Goal: Connect with others: Connect with other users

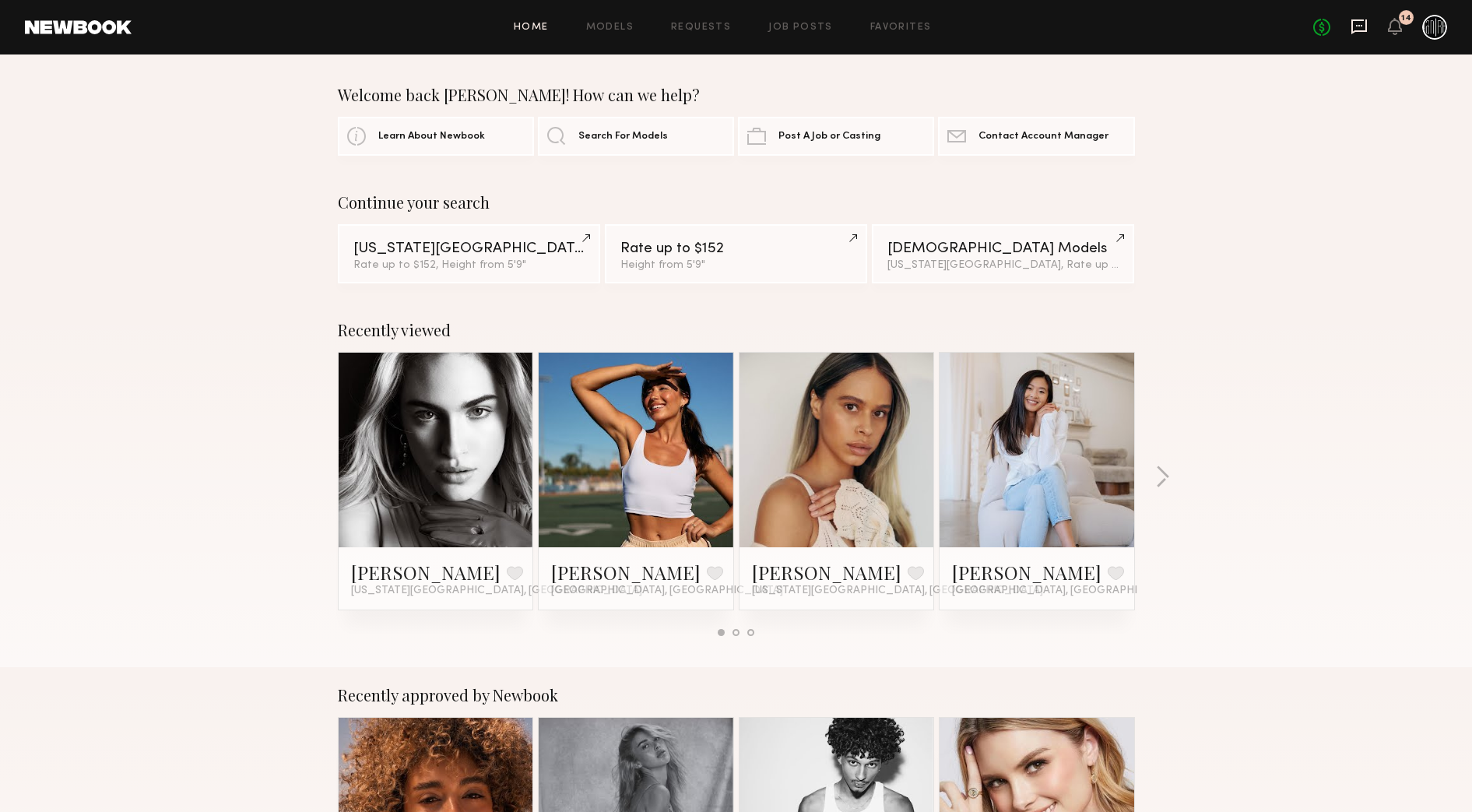
click at [1361, 25] on icon at bounding box center [1359, 25] width 6 height 2
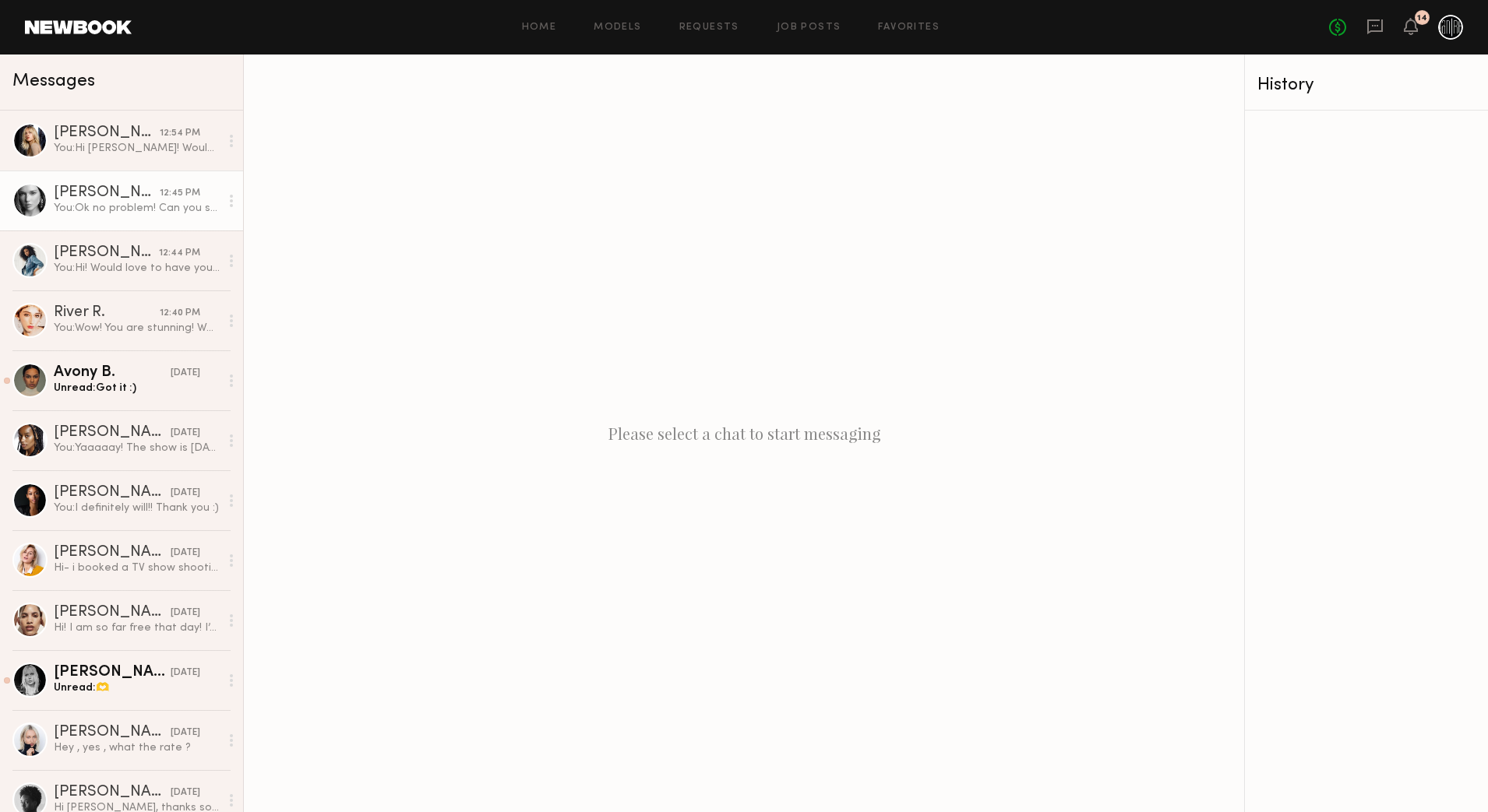
click at [114, 203] on div "You: Ok no problem! Can you swing by Sunday anytime between 1-5?" at bounding box center [137, 209] width 166 height 15
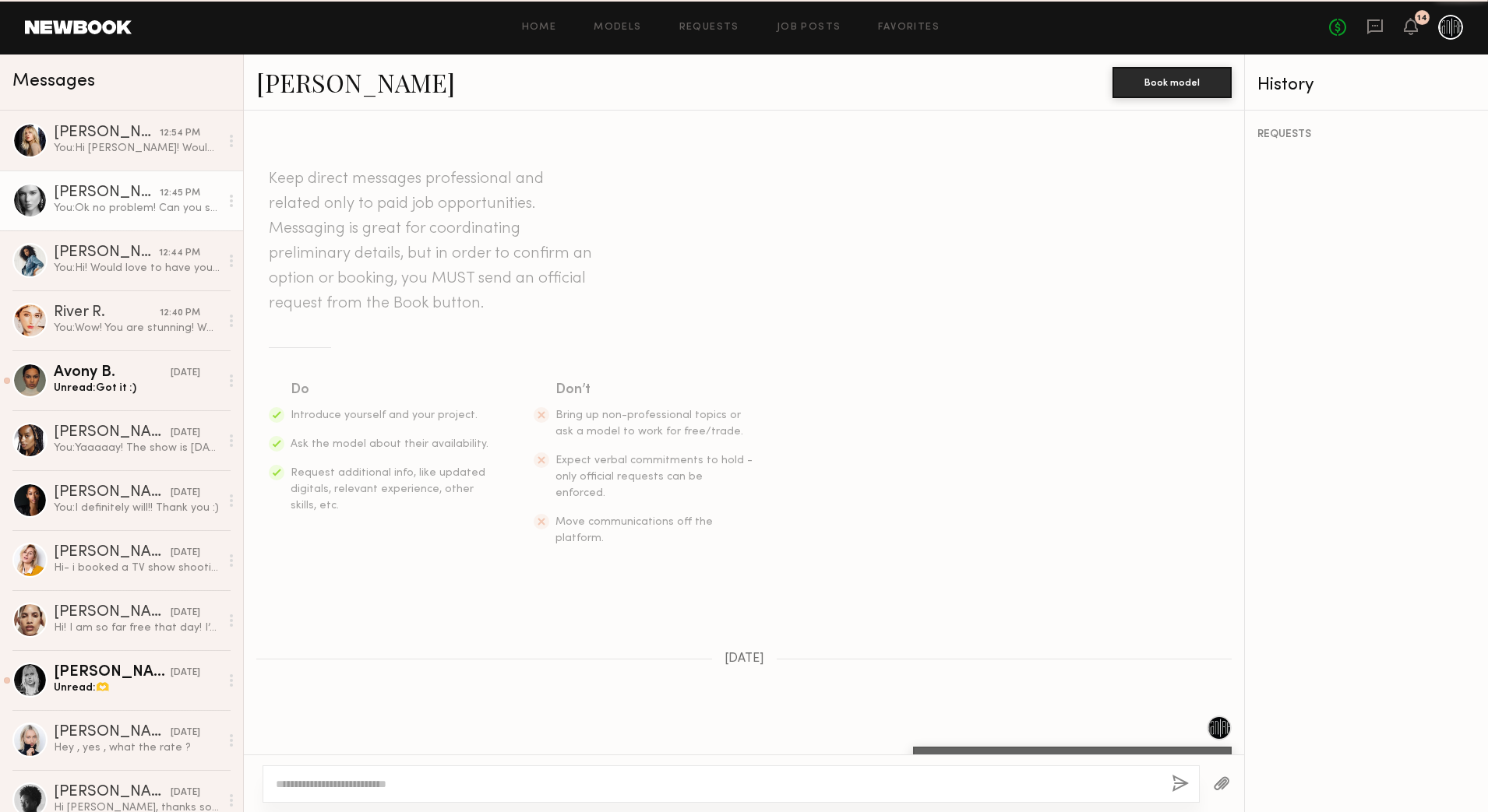
scroll to position [808, 0]
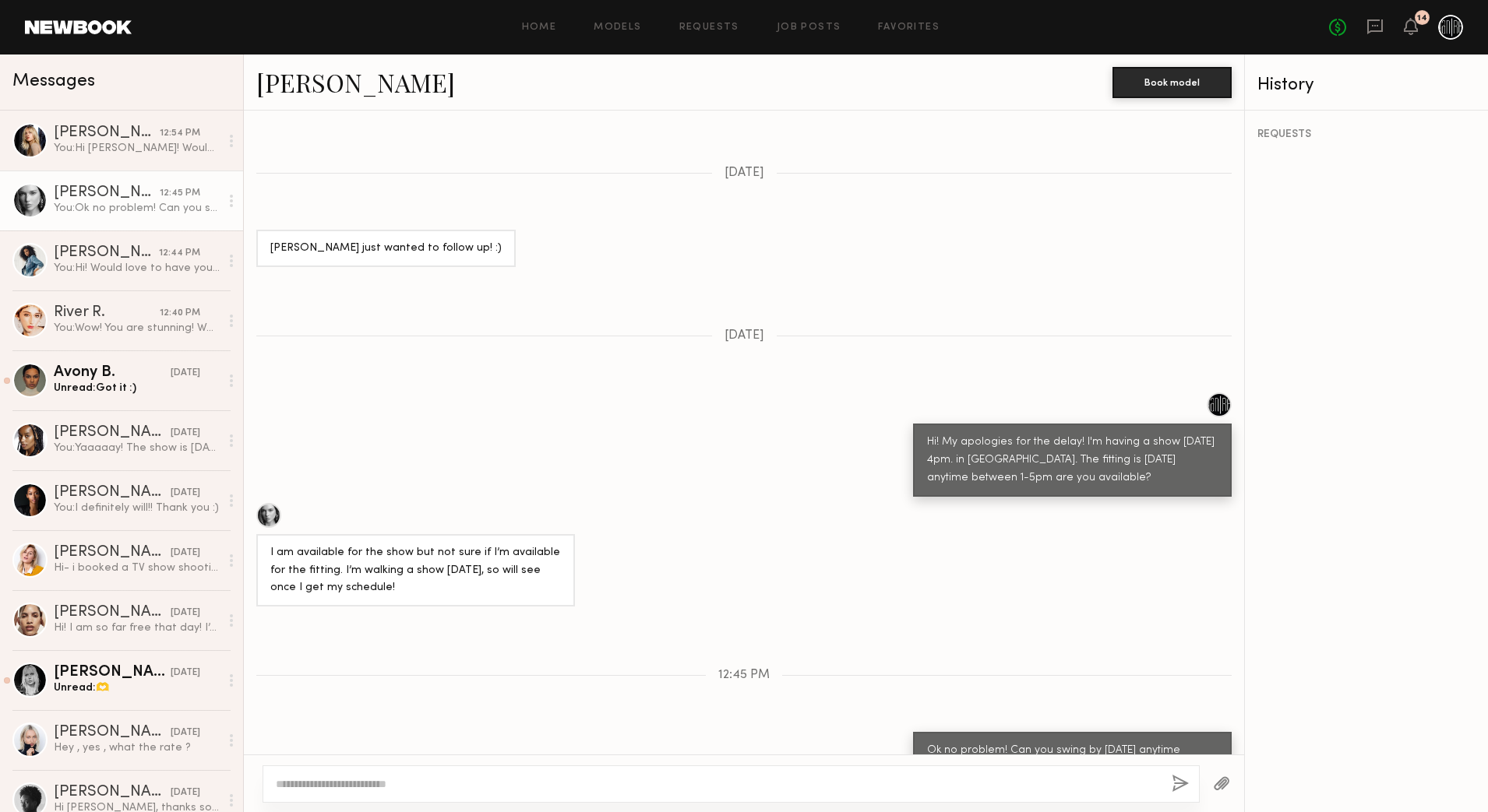
click at [373, 89] on link "Wiktoria G." at bounding box center [355, 82] width 199 height 34
click at [335, 79] on link "Wiktoria G." at bounding box center [355, 82] width 199 height 34
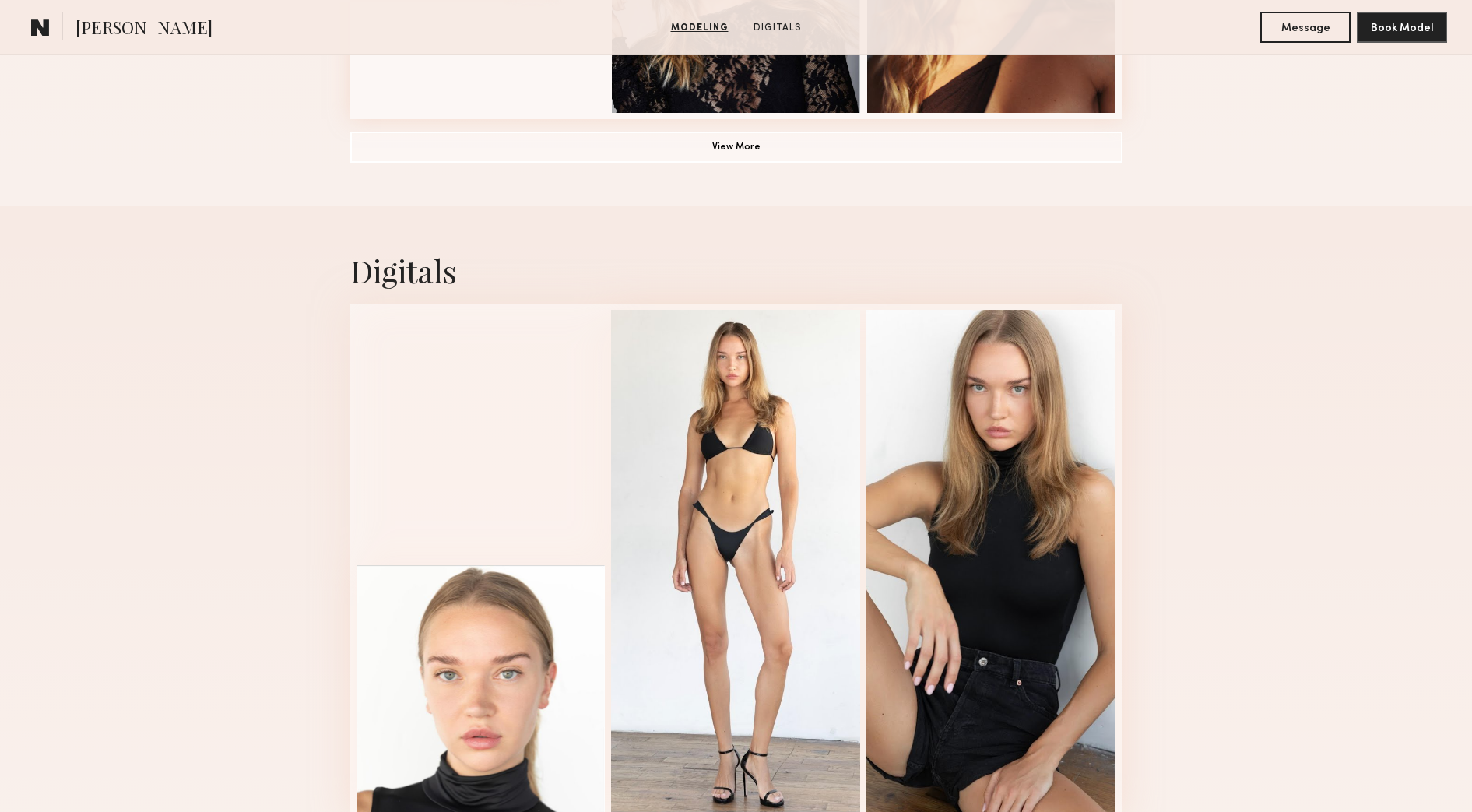
scroll to position [1490, 0]
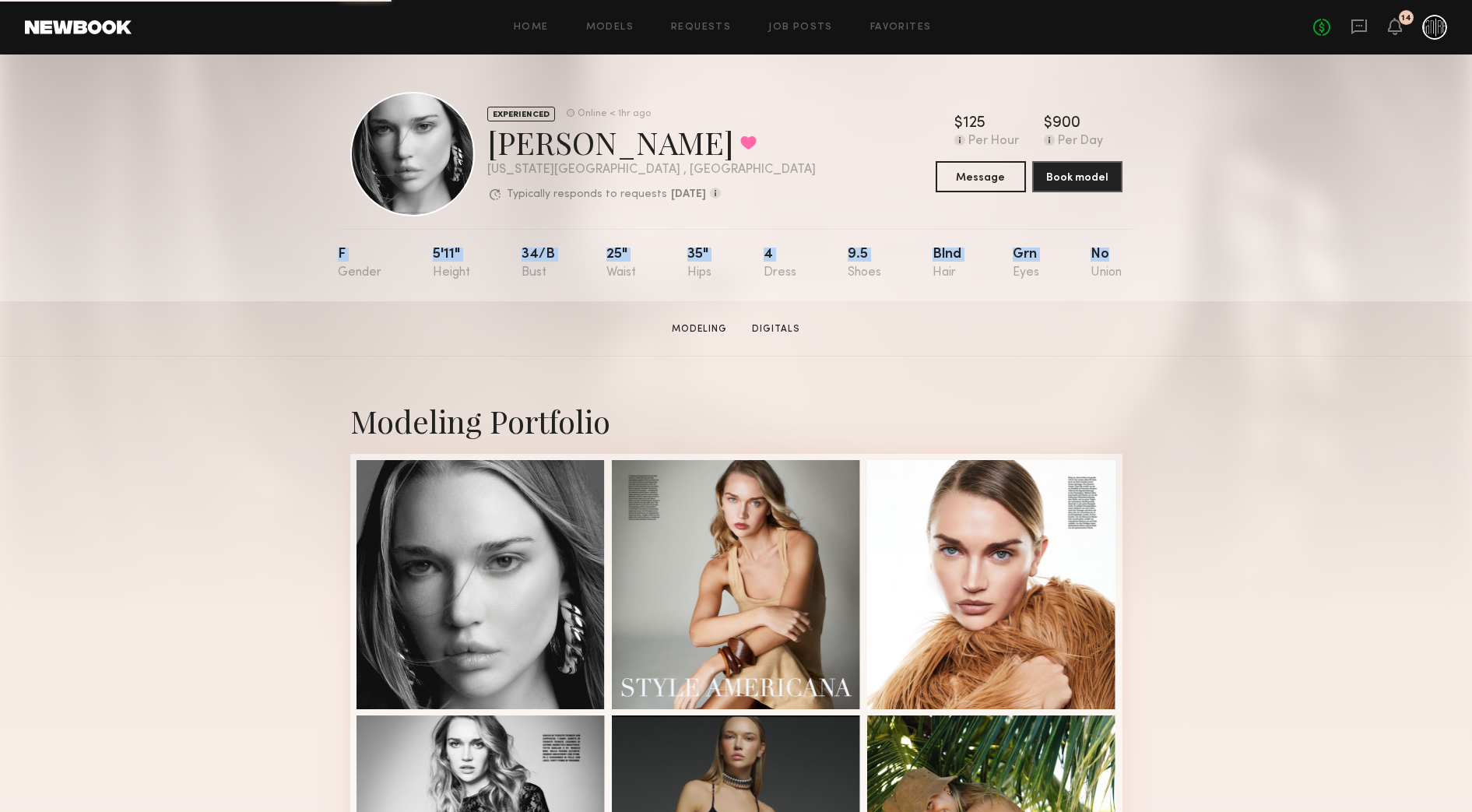
drag, startPoint x: 319, startPoint y: 243, endPoint x: 1120, endPoint y: 266, distance: 801.3
click at [1120, 266] on div "EXPERIENCED Online < 1hr ago [PERSON_NAME] Favorited [US_STATE][GEOGRAPHIC_DATA…" at bounding box center [736, 177] width 1472 height 247
click at [516, 308] on section "[PERSON_NAME] Modeling Digitals Message Book Model" at bounding box center [736, 329] width 1472 height 55
